Goal: Feedback & Contribution: Submit feedback/report problem

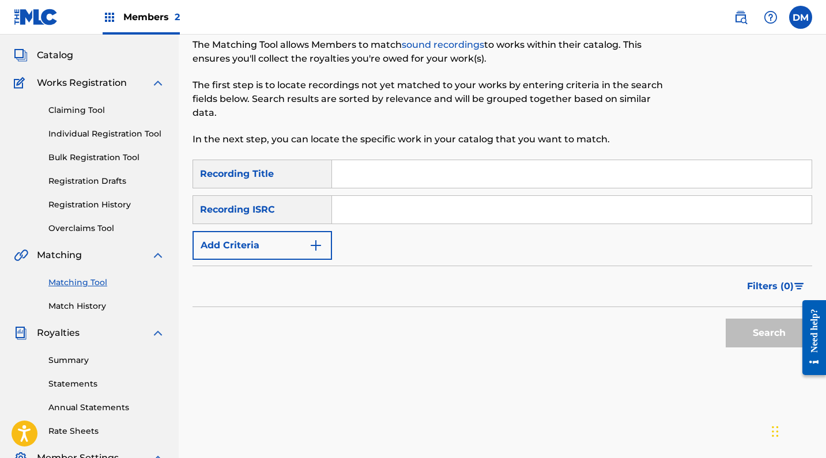
click at [456, 210] on input "Search Form" at bounding box center [571, 210] width 479 height 28
paste input "usl4q2344907"
type input "usl4q2344907"
click at [422, 173] on input "Search Form" at bounding box center [571, 174] width 479 height 28
click at [739, 329] on button "Search" at bounding box center [768, 333] width 86 height 29
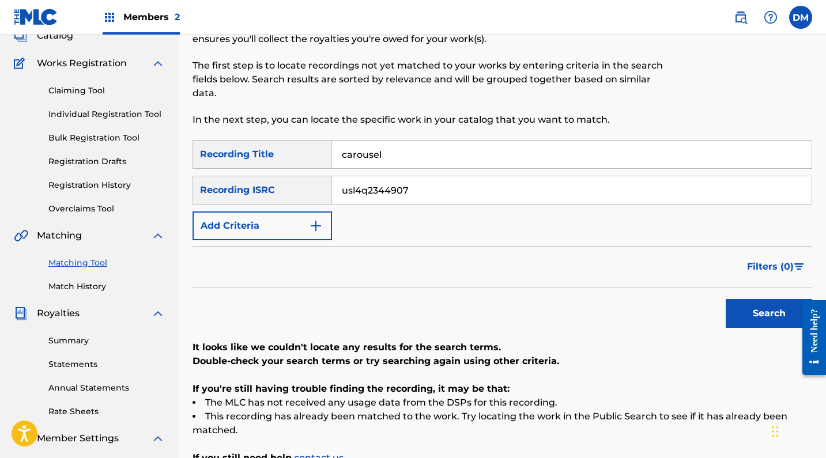
scroll to position [78, 0]
click at [375, 157] on input "carousel" at bounding box center [571, 155] width 479 height 28
type input "cascade"
click at [759, 313] on button "Search" at bounding box center [768, 314] width 86 height 29
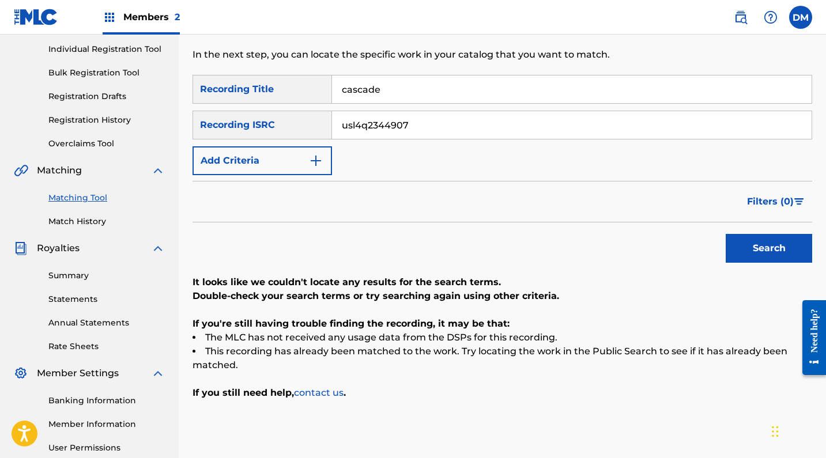
scroll to position [137, 0]
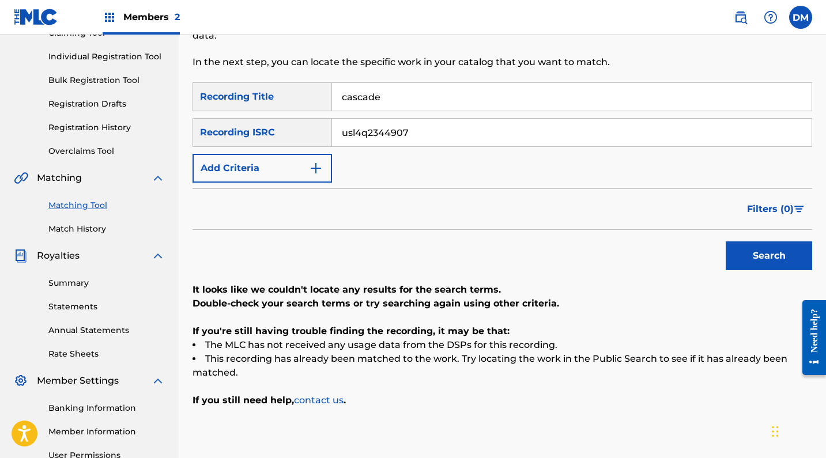
click at [281, 168] on button "Add Criteria" at bounding box center [261, 168] width 139 height 29
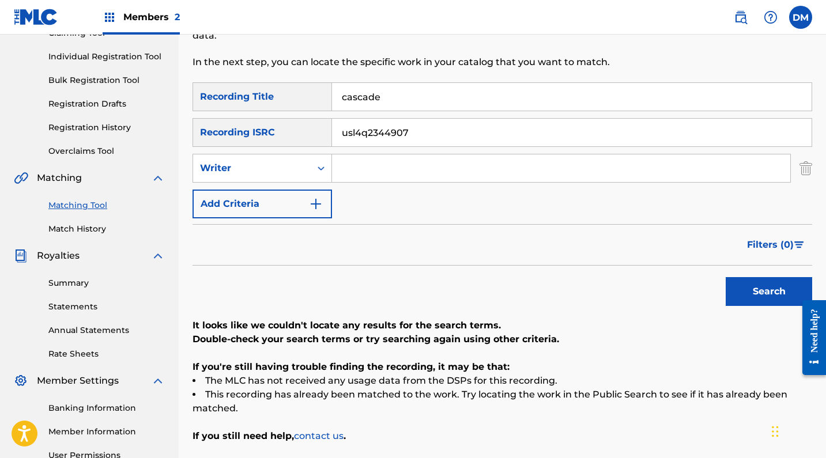
click at [360, 169] on input "Search Form" at bounding box center [561, 168] width 458 height 28
type input "Daniel Mehrmann"
click at [776, 295] on button "Search" at bounding box center [768, 291] width 86 height 29
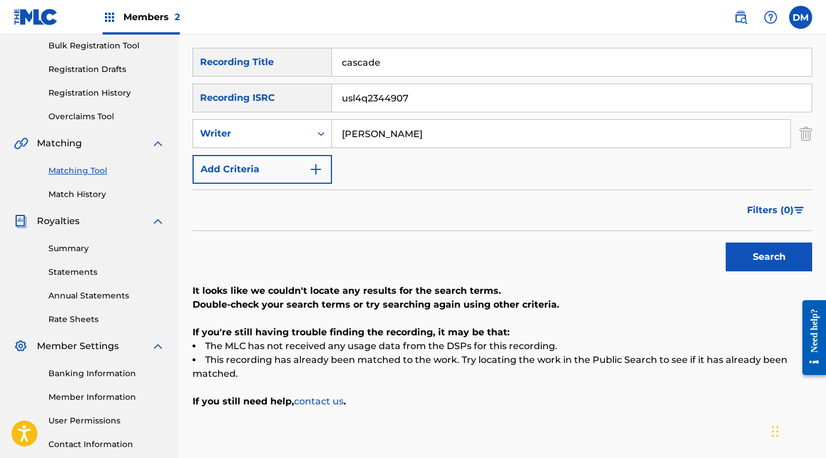
scroll to position [183, 0]
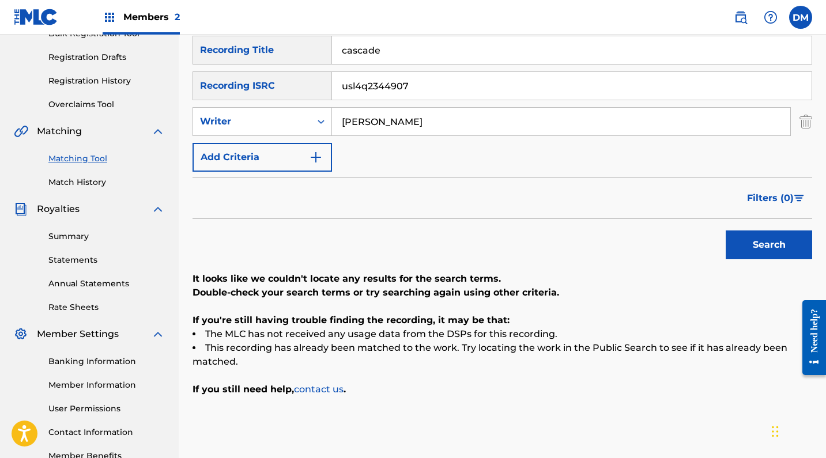
click at [309, 160] on img "Search Form" at bounding box center [316, 157] width 14 height 14
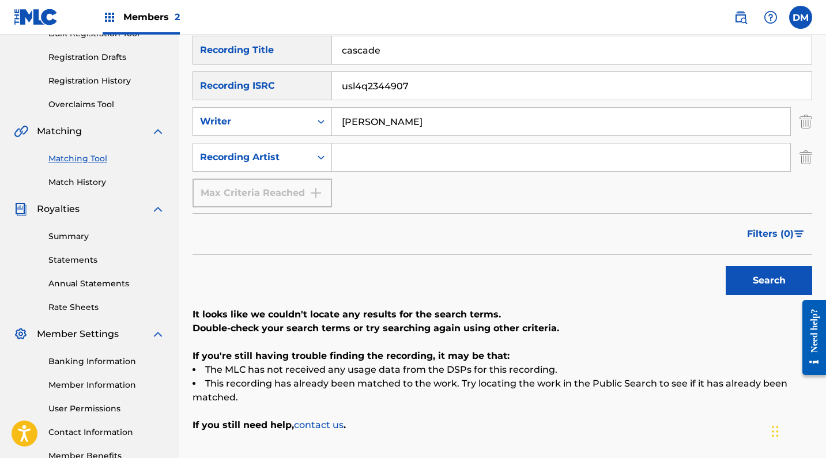
click at [378, 163] on input "Search Form" at bounding box center [561, 157] width 458 height 28
type input "Kara Baldus"
click at [771, 273] on button "Search" at bounding box center [768, 280] width 86 height 29
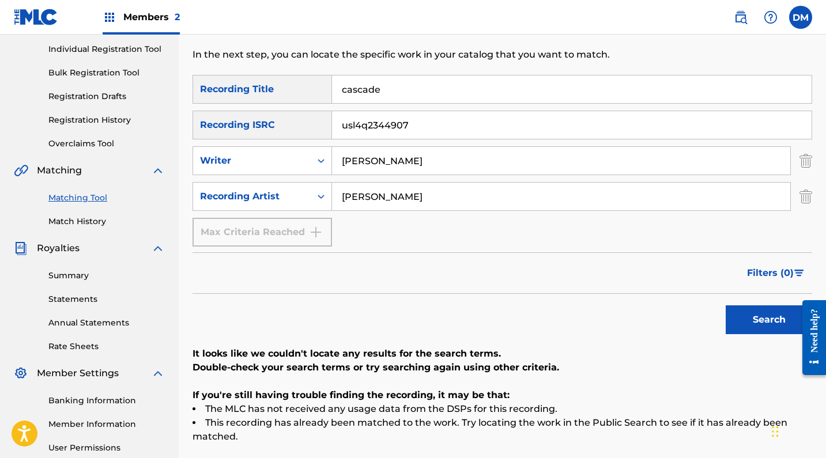
scroll to position [173, 0]
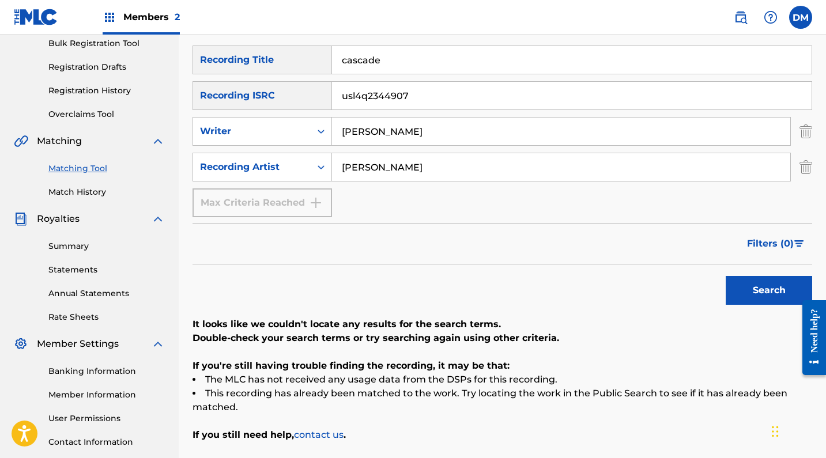
click at [286, 208] on div "Max Criteria Reached" at bounding box center [261, 202] width 139 height 29
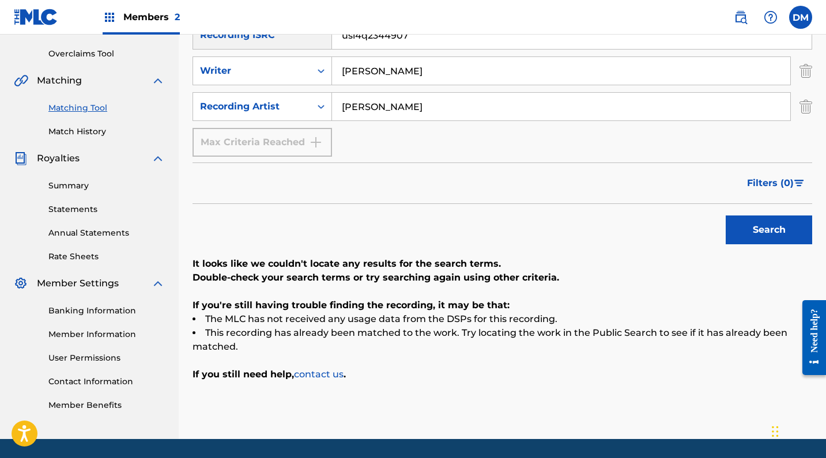
scroll to position [246, 0]
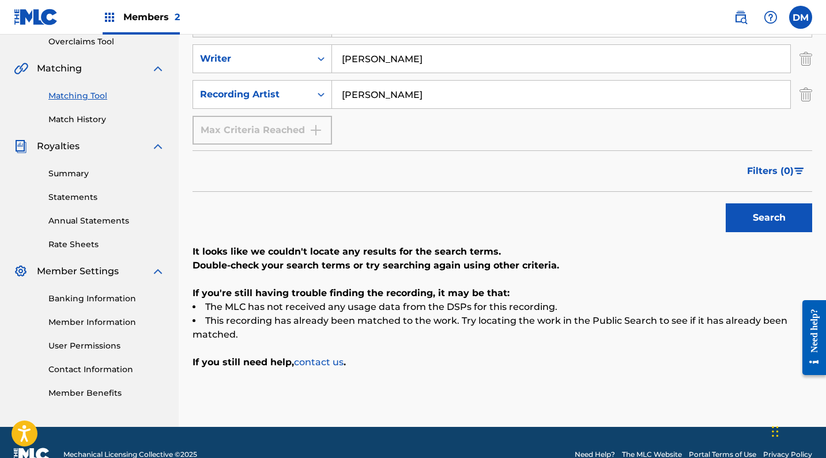
click at [318, 362] on link "contact us" at bounding box center [319, 362] width 50 height 11
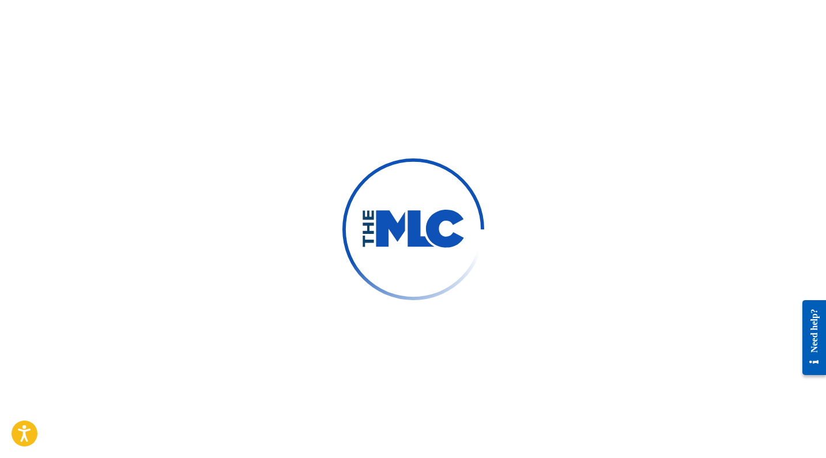
click at [326, 228] on div at bounding box center [413, 229] width 826 height 458
click at [571, 168] on div at bounding box center [413, 229] width 826 height 458
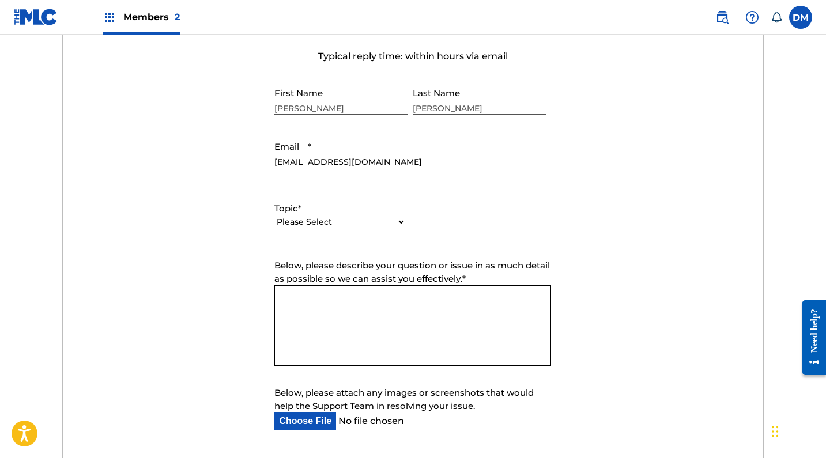
scroll to position [439, 0]
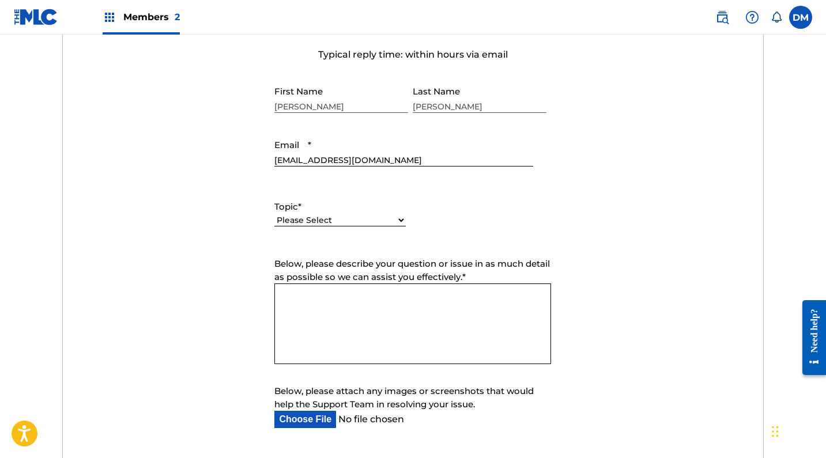
select select "I need help with managing my catalog"
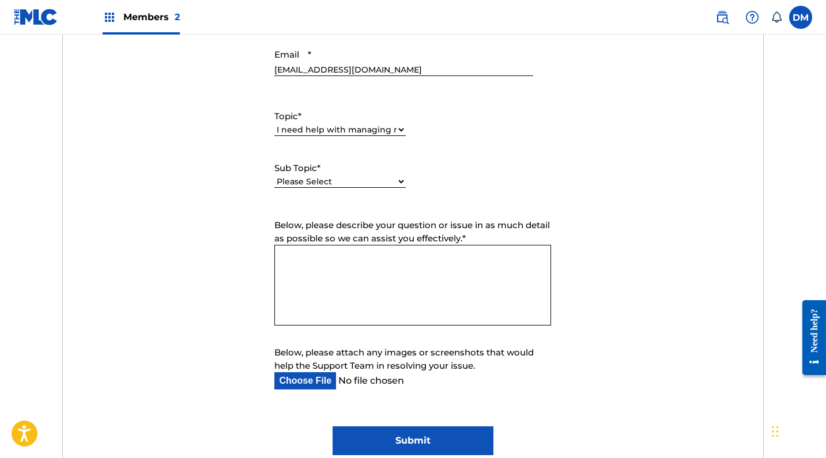
scroll to position [530, 0]
click at [345, 271] on textarea "Below, please describe your question or issue in as much detail as possible so …" at bounding box center [412, 284] width 277 height 81
type textarea "I"
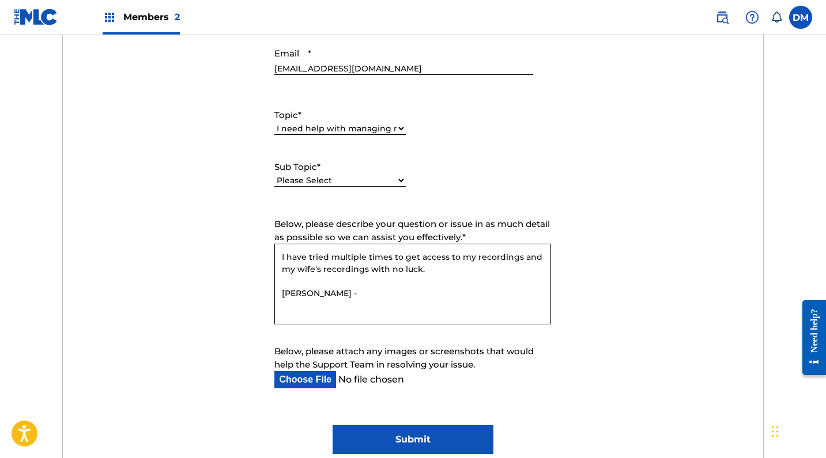
paste textarea "531445378"
click at [362, 292] on textarea "I have tried multiple times to get access to my recordings and my wife's record…" at bounding box center [412, 284] width 277 height 81
click at [481, 293] on textarea "I have tried multiple times to get access to my recordings and my wife's record…" at bounding box center [412, 284] width 277 height 81
click at [406, 290] on textarea "I have tried multiple times to get access to my recordings and my wife's record…" at bounding box center [412, 284] width 277 height 81
click at [426, 301] on textarea "I have tried multiple times to get access to my recordings and my wife's record…" at bounding box center [412, 284] width 277 height 81
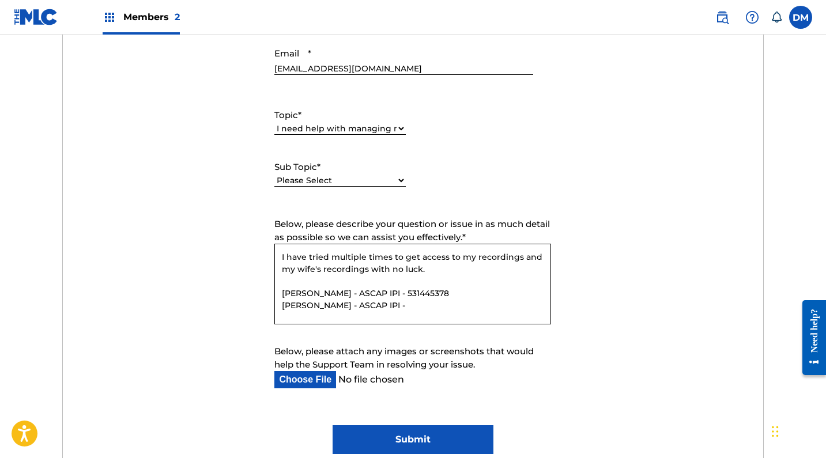
paste textarea "#727733916"
click at [440, 303] on textarea "I have tried multiple times to get access to my recordings and my wife's record…" at bounding box center [412, 284] width 277 height 81
click at [406, 259] on textarea "I have tried multiple times to get access to my recordings and my wife's record…" at bounding box center [412, 284] width 277 height 81
click at [435, 255] on textarea "I have tried multiple times to access to my recordings and my wife's recordings…" at bounding box center [412, 284] width 277 height 81
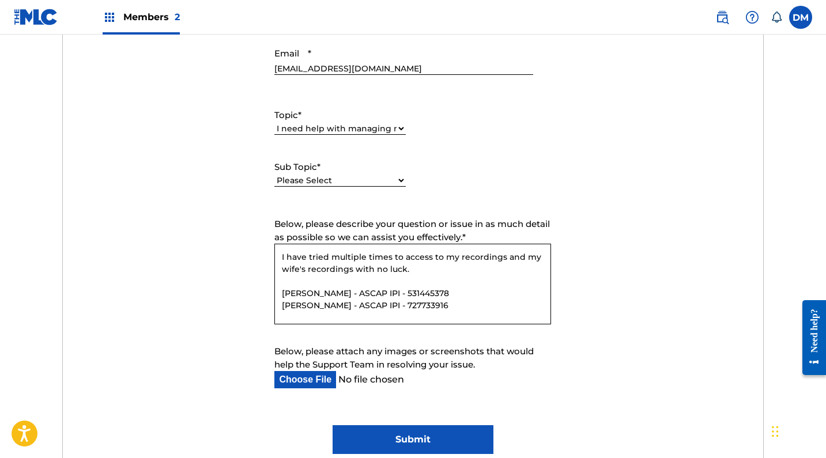
click at [435, 255] on textarea "I have tried multiple times to access to my recordings and my wife's recordings…" at bounding box center [412, 284] width 277 height 81
click at [409, 267] on textarea "I have tried multiple times to access my recordings and my wife's recordings wi…" at bounding box center [412, 284] width 277 height 81
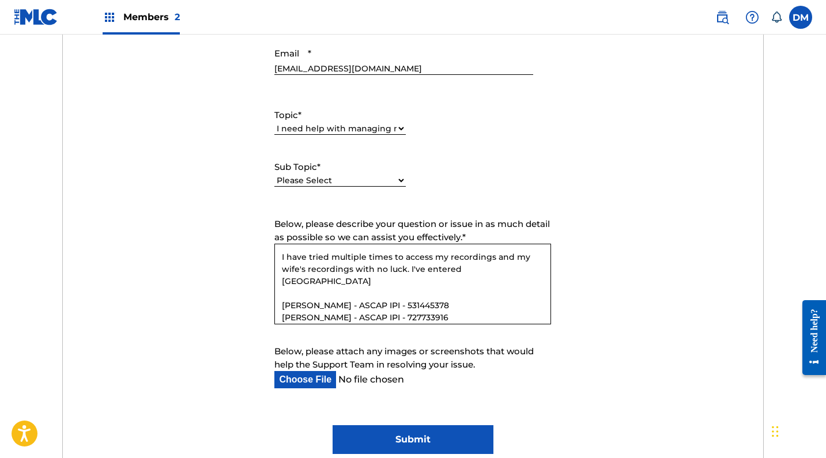
click at [471, 268] on textarea "I have tried multiple times to access my recordings and my wife's recordings wi…" at bounding box center [412, 284] width 277 height 81
click at [479, 268] on textarea "I have tried multiple times to access my recordings and my wife's recordings wi…" at bounding box center [412, 284] width 277 height 81
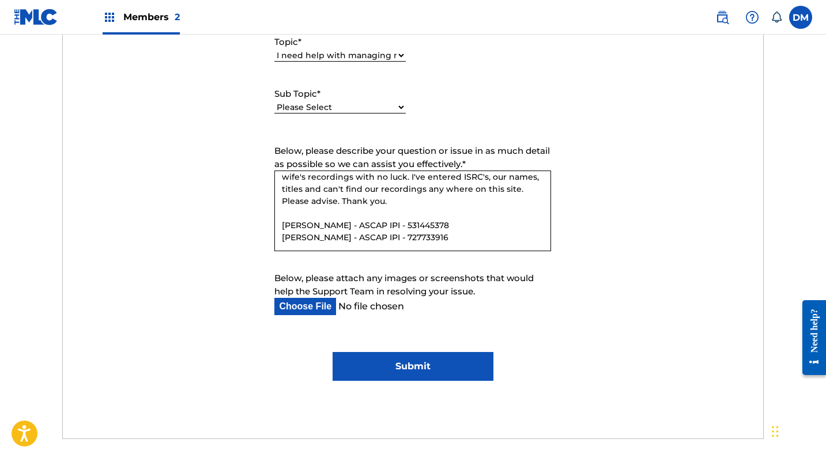
scroll to position [629, 0]
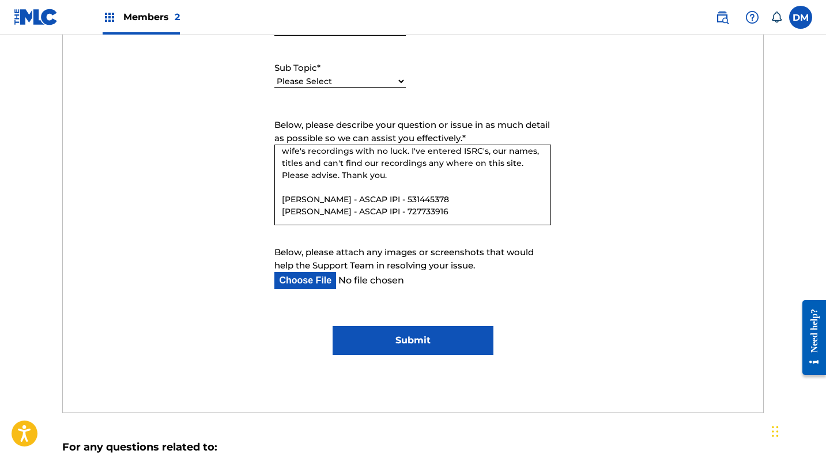
type textarea "I have tried multiple times to access my recordings and my wife's recordings wi…"
click at [443, 345] on input "Submit" at bounding box center [412, 340] width 161 height 29
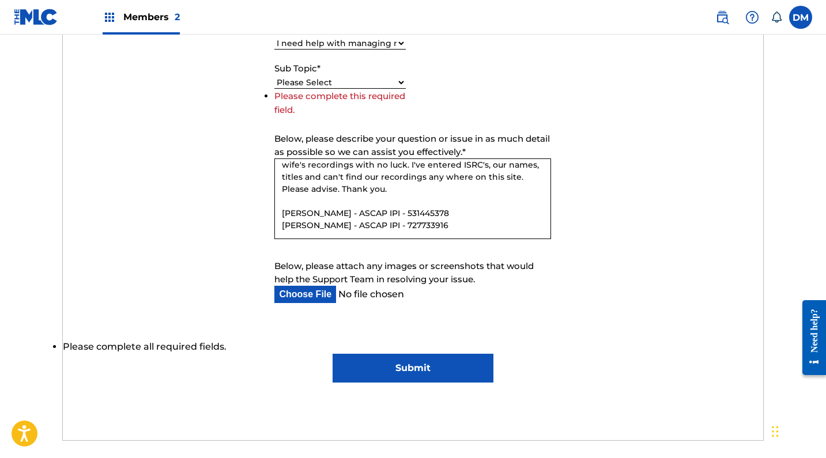
select select "I need help registering my work(s) in The MLC Portal"
click at [376, 370] on input "Submit" at bounding box center [412, 368] width 161 height 29
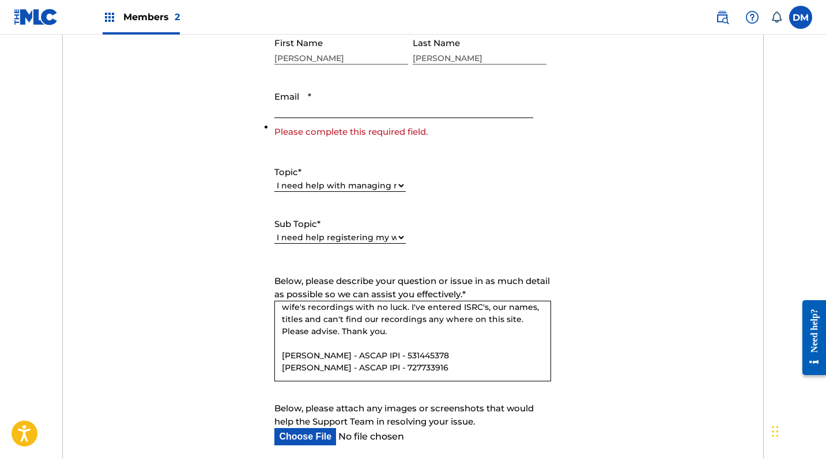
scroll to position [469, 0]
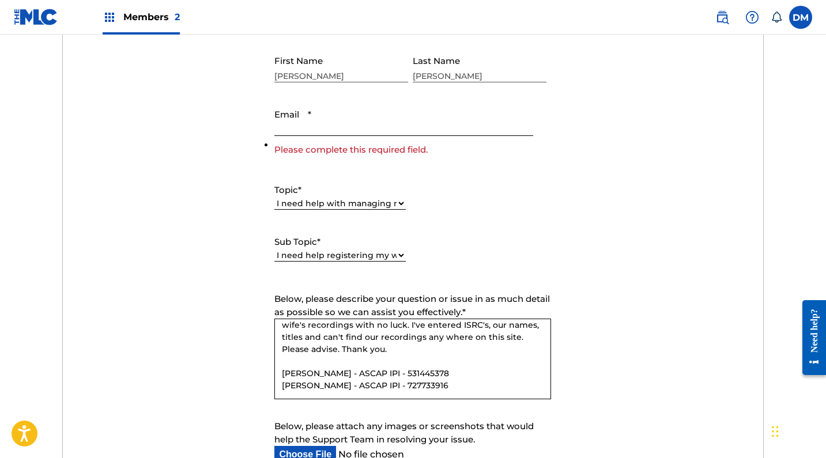
click at [341, 122] on input "Email *" at bounding box center [403, 119] width 258 height 33
type input "[EMAIL_ADDRESS][DOMAIN_NAME]"
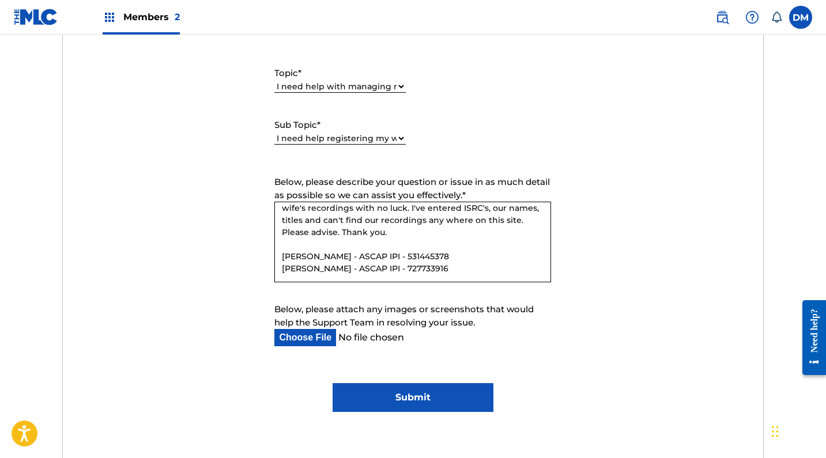
scroll to position [589, 0]
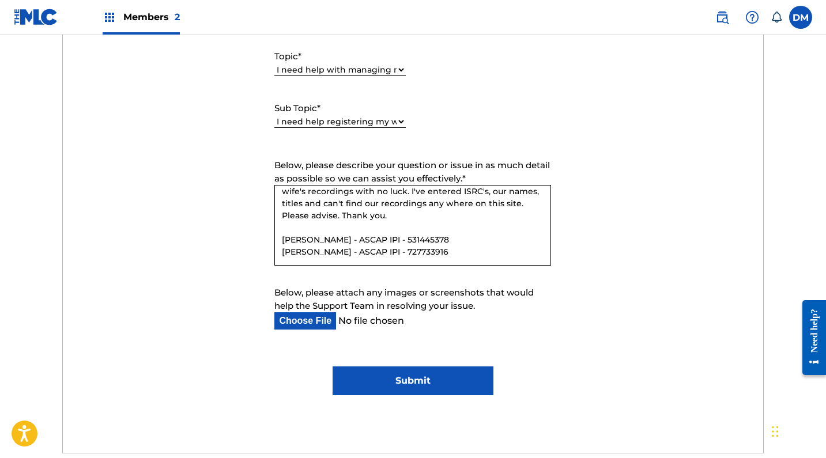
click at [377, 373] on input "Submit" at bounding box center [412, 380] width 161 height 29
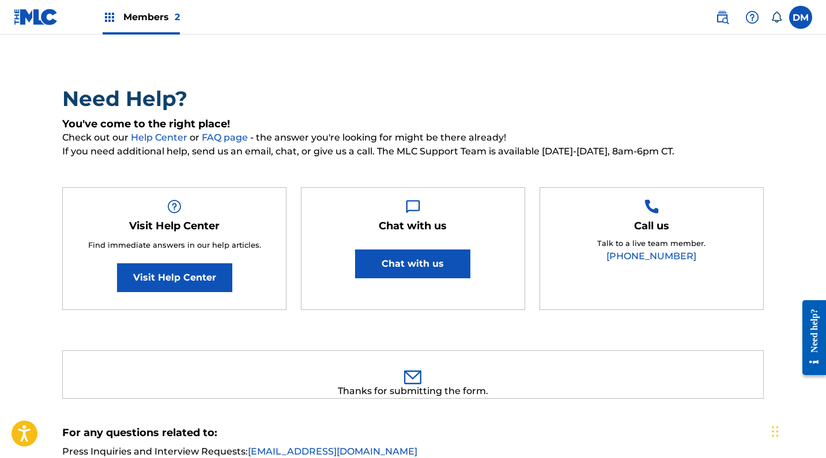
scroll to position [77, 0]
